Goal: Task Accomplishment & Management: Use online tool/utility

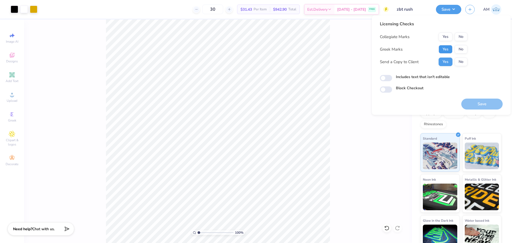
click at [449, 50] on button "Yes" at bounding box center [445, 49] width 14 height 9
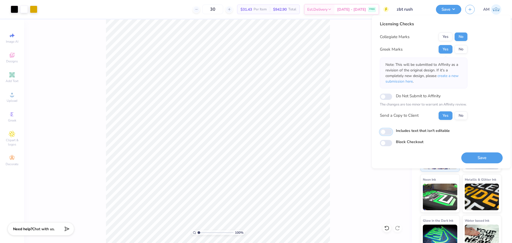
click at [384, 133] on input "Includes text that isn't editable" at bounding box center [386, 132] width 12 height 6
checkbox input "true"
click at [475, 160] on button "Save" at bounding box center [481, 158] width 41 height 11
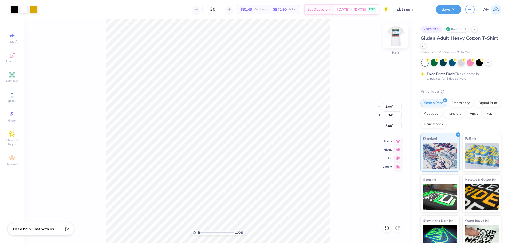
click at [393, 41] on img at bounding box center [395, 36] width 21 height 21
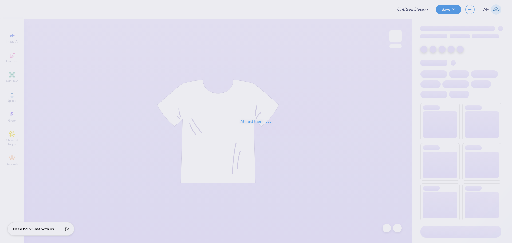
type input "zbt rush"
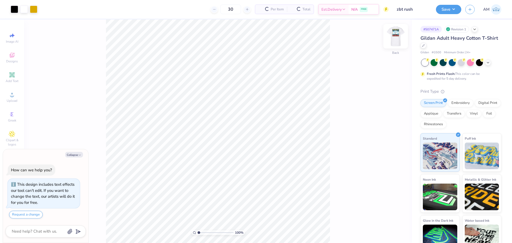
click at [400, 37] on img at bounding box center [395, 36] width 21 height 21
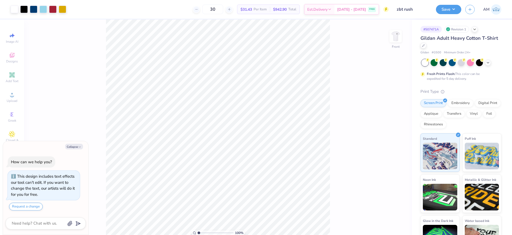
type textarea "x"
